Goal: Task Accomplishment & Management: Manage account settings

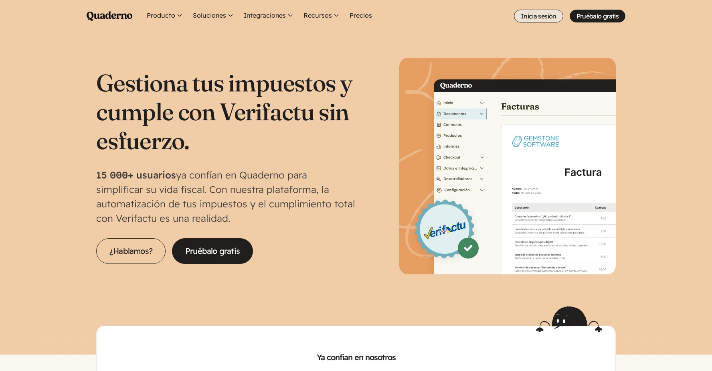
click at [535, 18] on link "Inicia sesión" at bounding box center [538, 16] width 49 height 13
click at [543, 15] on link "Inicia sesión" at bounding box center [538, 16] width 49 height 13
click at [531, 18] on link "Inicia sesión" at bounding box center [538, 16] width 49 height 13
